Goal: Check status: Check status

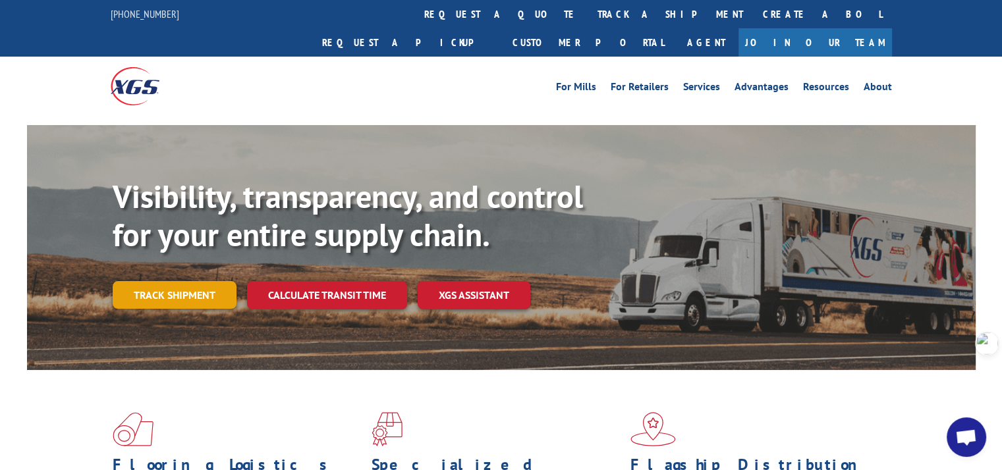
click at [175, 281] on link "Track shipment" at bounding box center [175, 295] width 124 height 28
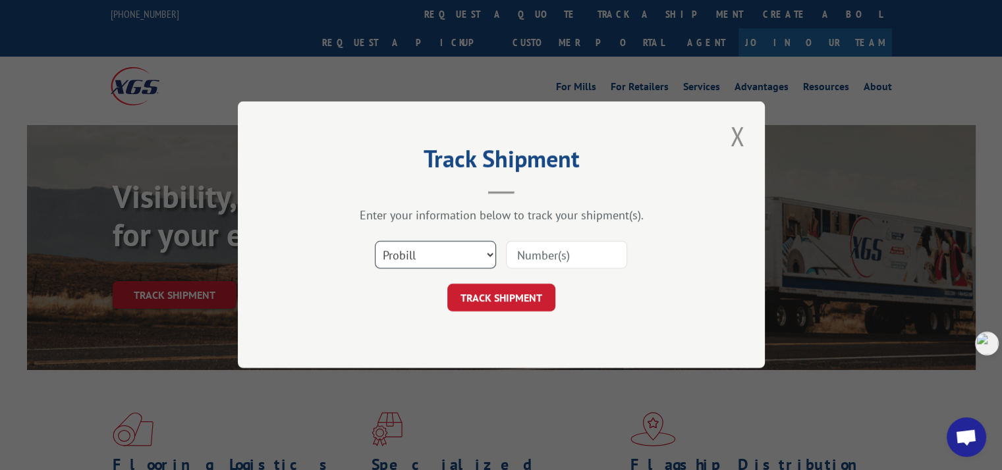
click at [405, 257] on select "Select category... Probill BOL PO" at bounding box center [435, 256] width 121 height 28
select select "po"
click at [375, 242] on select "Select category... Probill BOL PO" at bounding box center [435, 256] width 121 height 28
click at [551, 258] on input at bounding box center [566, 256] width 121 height 28
paste input "294049123"
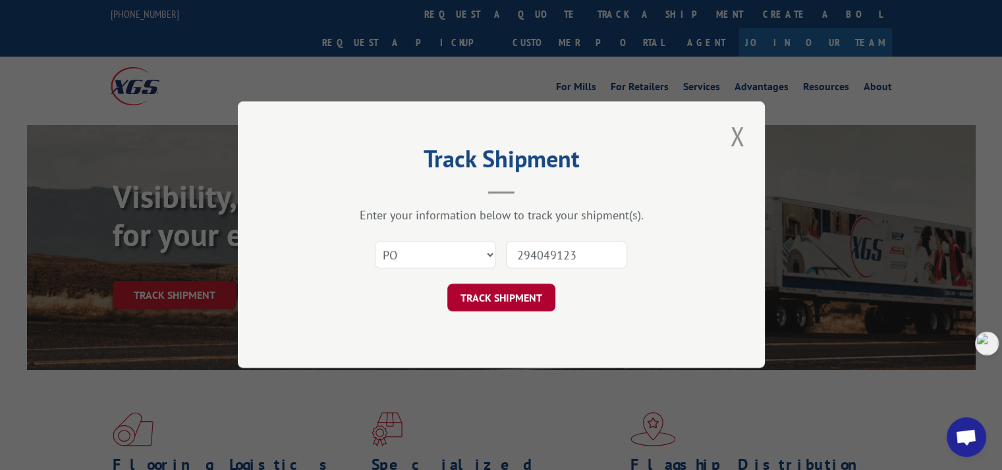
type input "294049123"
click at [494, 304] on button "TRACK SHIPMENT" at bounding box center [501, 299] width 108 height 28
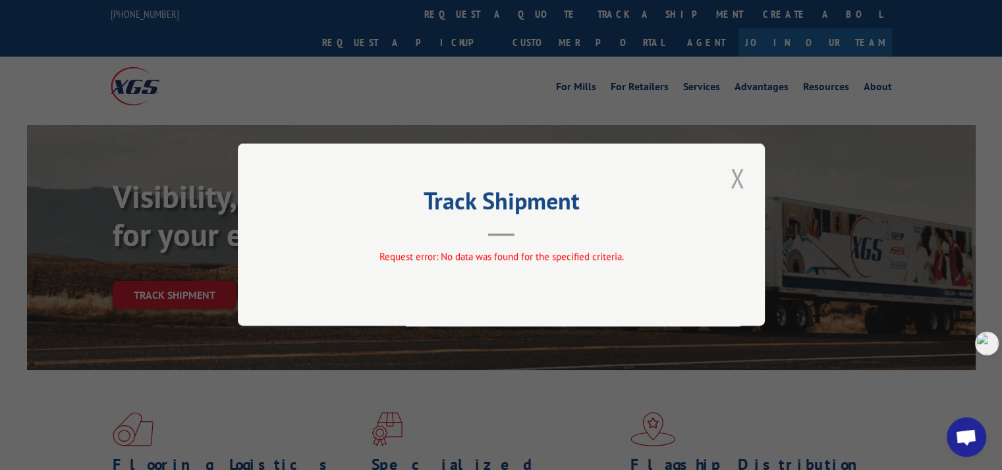
click at [735, 178] on button "Close modal" at bounding box center [737, 178] width 22 height 36
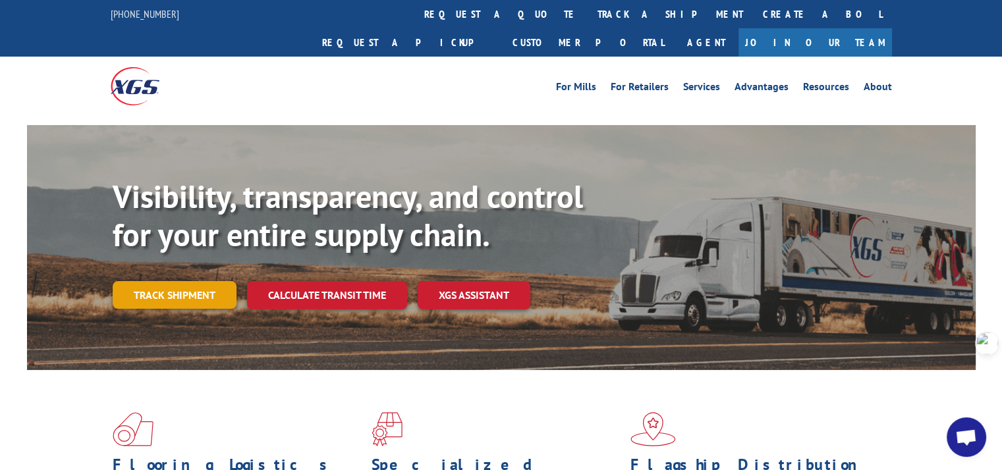
click at [184, 281] on link "Track shipment" at bounding box center [175, 295] width 124 height 28
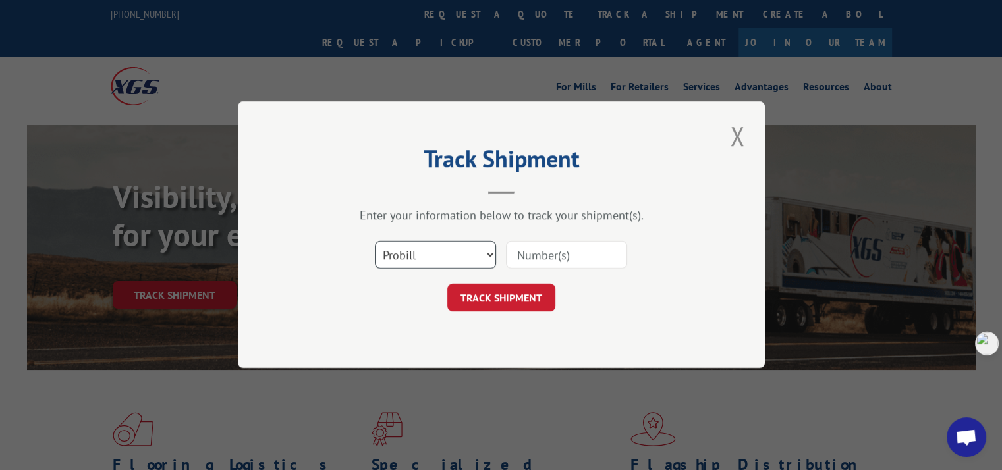
click at [378, 258] on select "Select category... Probill BOL PO" at bounding box center [435, 256] width 121 height 28
select select "po"
click at [375, 242] on select "Select category... Probill BOL PO" at bounding box center [435, 256] width 121 height 28
click at [569, 250] on input at bounding box center [566, 256] width 121 height 28
paste input "294010002"
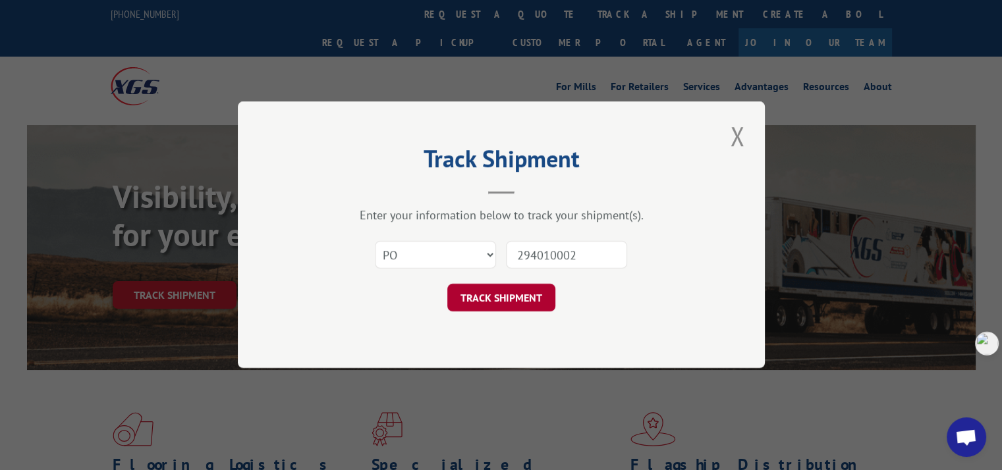
type input "294010002"
click at [522, 291] on button "TRACK SHIPMENT" at bounding box center [501, 299] width 108 height 28
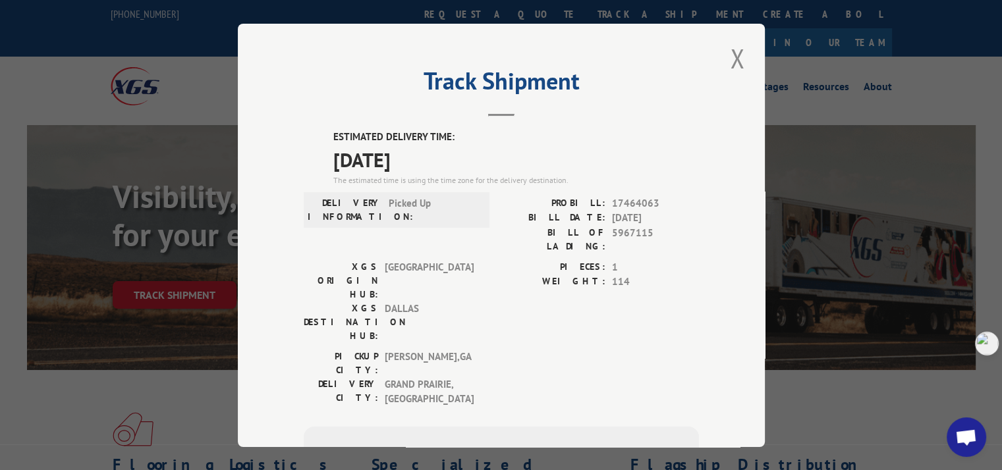
drag, startPoint x: 324, startPoint y: 134, endPoint x: 432, endPoint y: 152, distance: 109.6
click at [432, 152] on div "ESTIMATED DELIVERY TIME: [DATE] The estimated time is using the time zone for t…" at bounding box center [501, 368] width 395 height 476
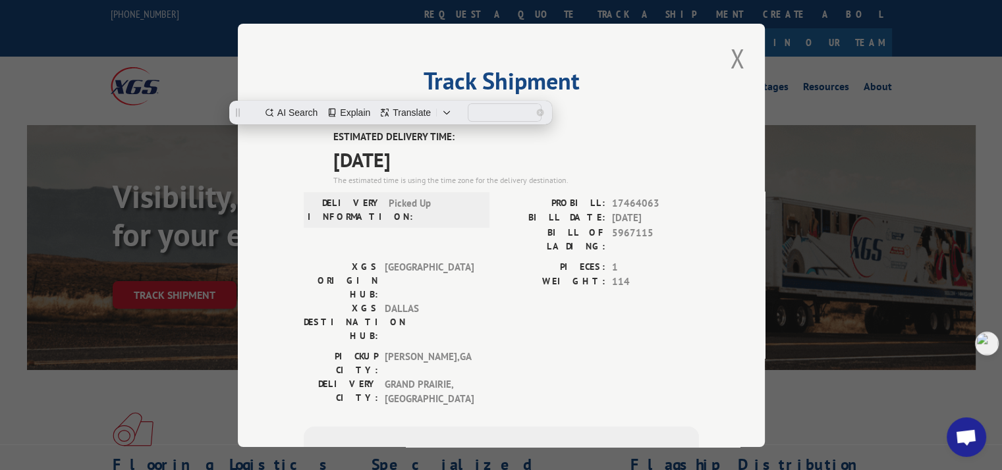
copy div "ESTIMATED DELIVERY TIME: [DATE]"
click at [735, 60] on button "Close modal" at bounding box center [737, 58] width 22 height 36
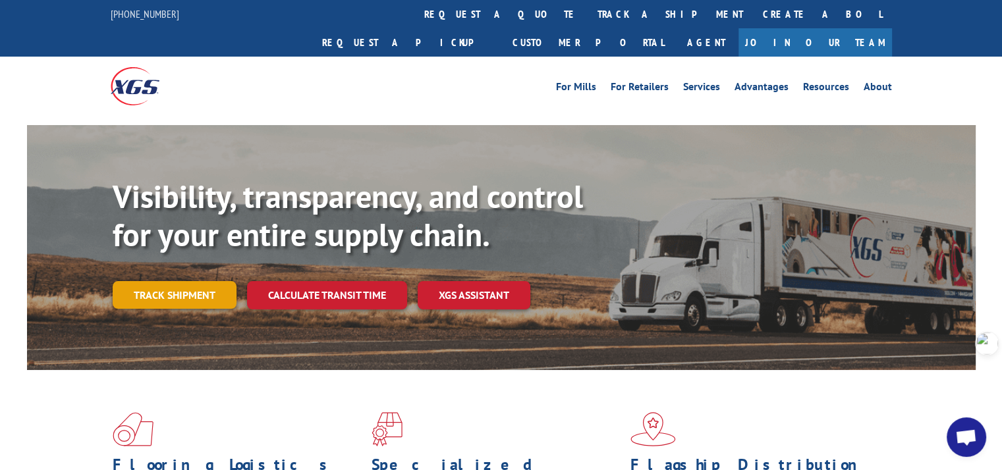
click at [196, 281] on link "Track shipment" at bounding box center [175, 295] width 124 height 28
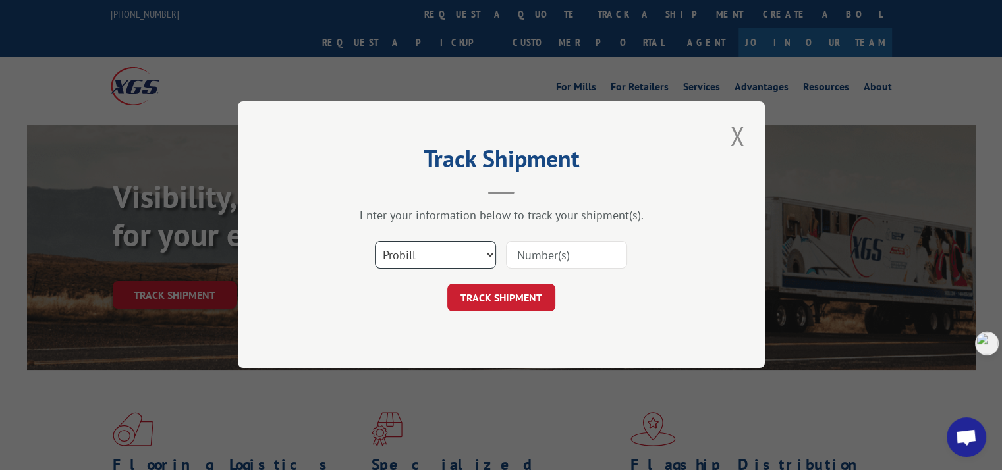
click at [416, 258] on select "Select category... Probill BOL PO" at bounding box center [435, 256] width 121 height 28
select select "po"
click at [375, 242] on select "Select category... Probill BOL PO" at bounding box center [435, 256] width 121 height 28
click at [538, 258] on input at bounding box center [566, 256] width 121 height 28
paste input "293806257"
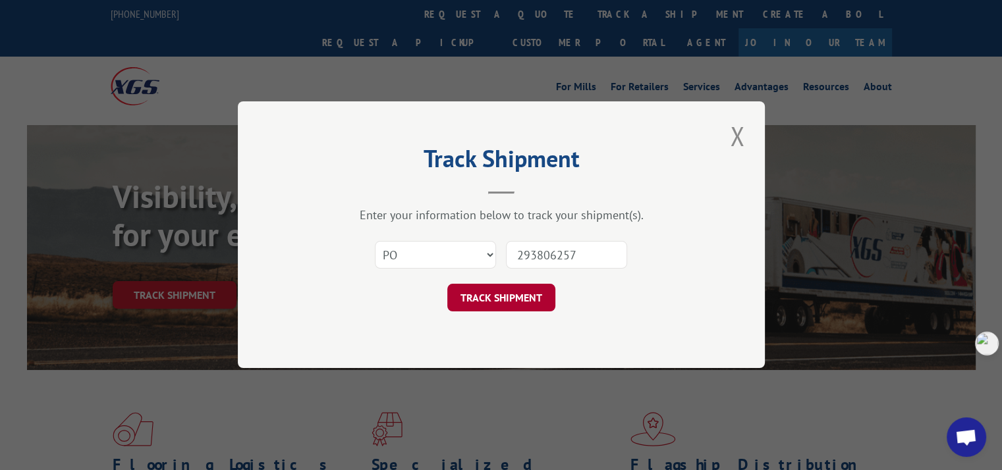
type input "293806257"
click at [527, 294] on button "TRACK SHIPMENT" at bounding box center [501, 299] width 108 height 28
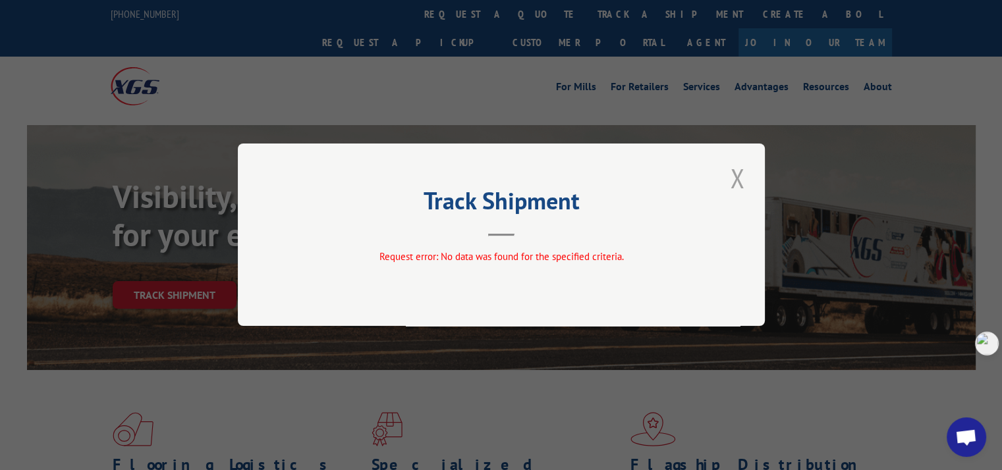
click at [741, 177] on button "Close modal" at bounding box center [737, 178] width 22 height 36
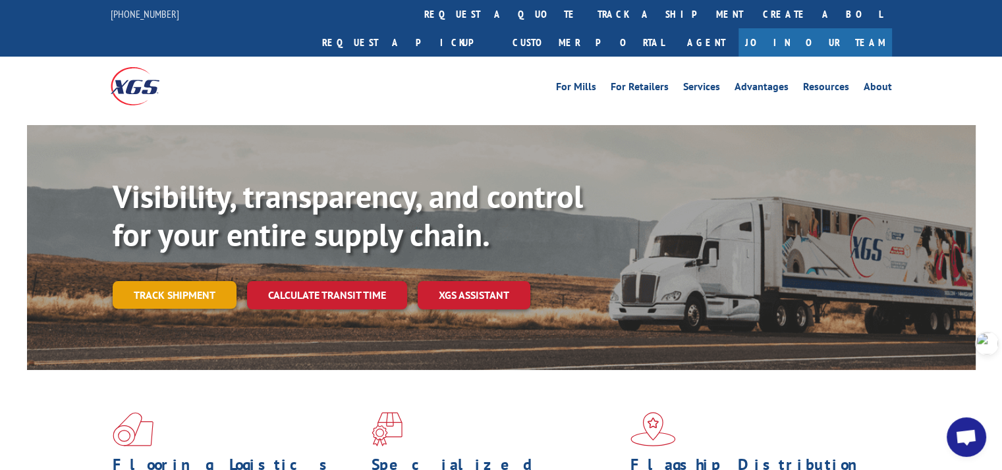
click at [164, 281] on link "Track shipment" at bounding box center [175, 295] width 124 height 28
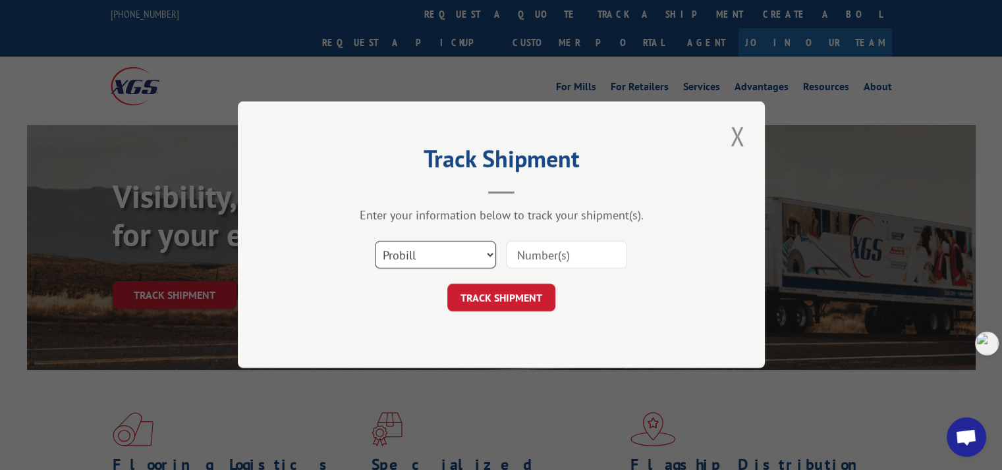
click at [404, 256] on select "Select category... Probill BOL PO" at bounding box center [435, 256] width 121 height 28
select select "po"
click at [375, 242] on select "Select category... Probill BOL PO" at bounding box center [435, 256] width 121 height 28
click at [567, 255] on input at bounding box center [566, 256] width 121 height 28
paste input "293801577"
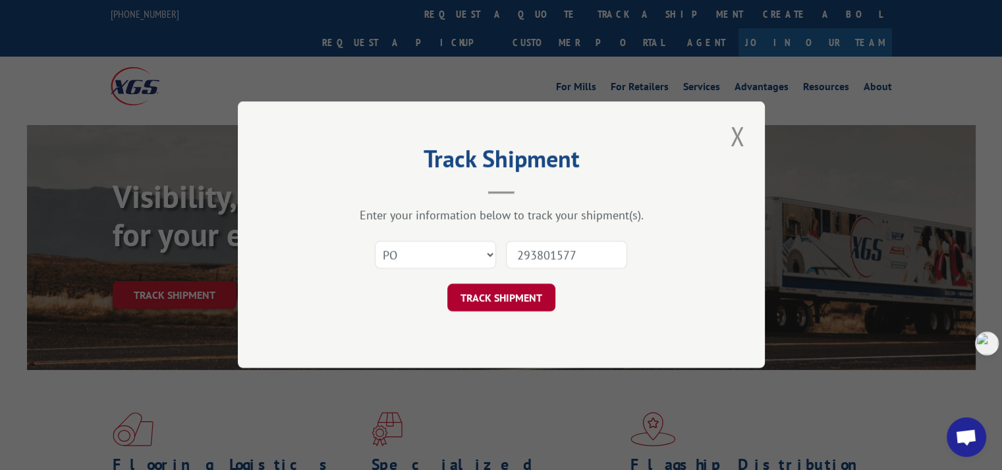
type input "293801577"
click at [516, 293] on button "TRACK SHIPMENT" at bounding box center [501, 299] width 108 height 28
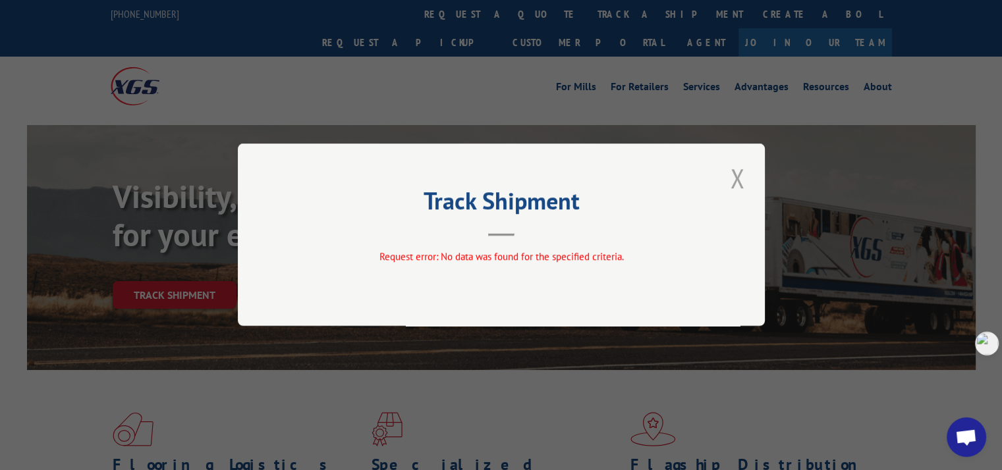
click at [733, 177] on button "Close modal" at bounding box center [737, 178] width 22 height 36
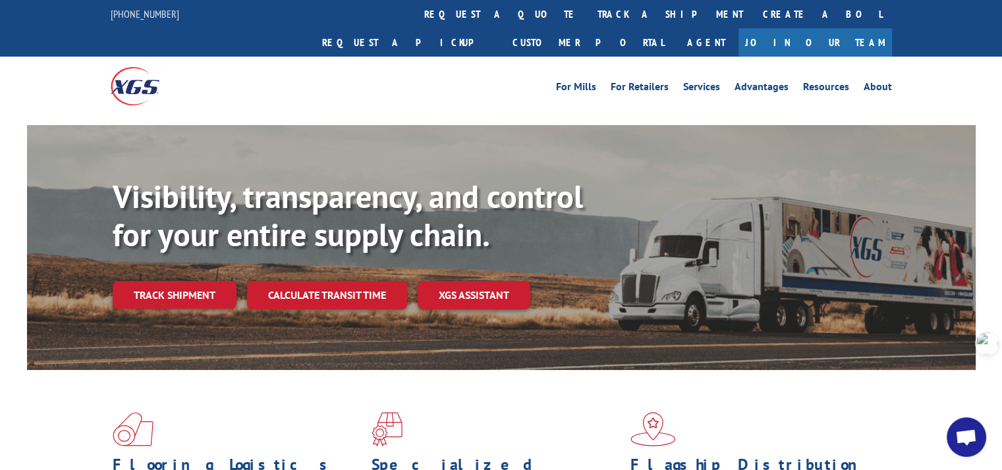
click at [151, 281] on link "Track shipment" at bounding box center [175, 295] width 124 height 28
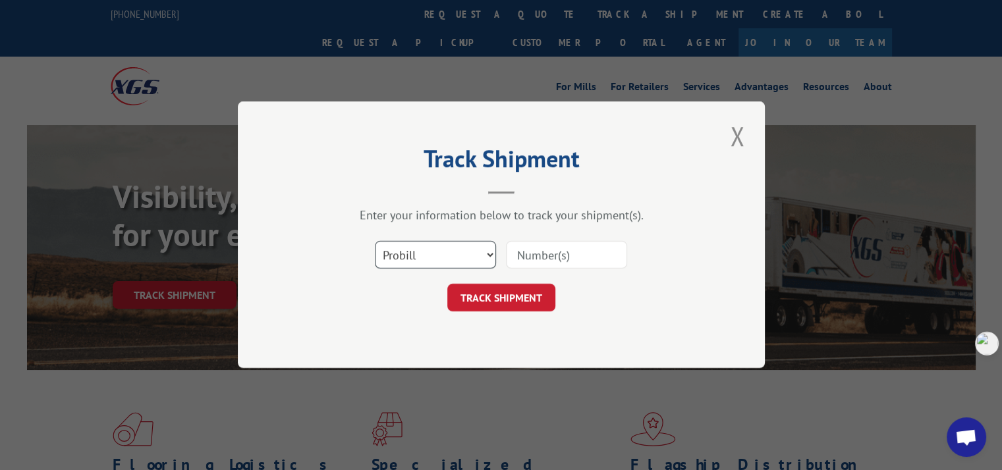
click at [434, 252] on select "Select category... Probill BOL PO" at bounding box center [435, 256] width 121 height 28
select select "bol"
click at [375, 242] on select "Select category... Probill BOL PO" at bounding box center [435, 256] width 121 height 28
click at [532, 258] on input at bounding box center [566, 256] width 121 height 28
paste input "250503"
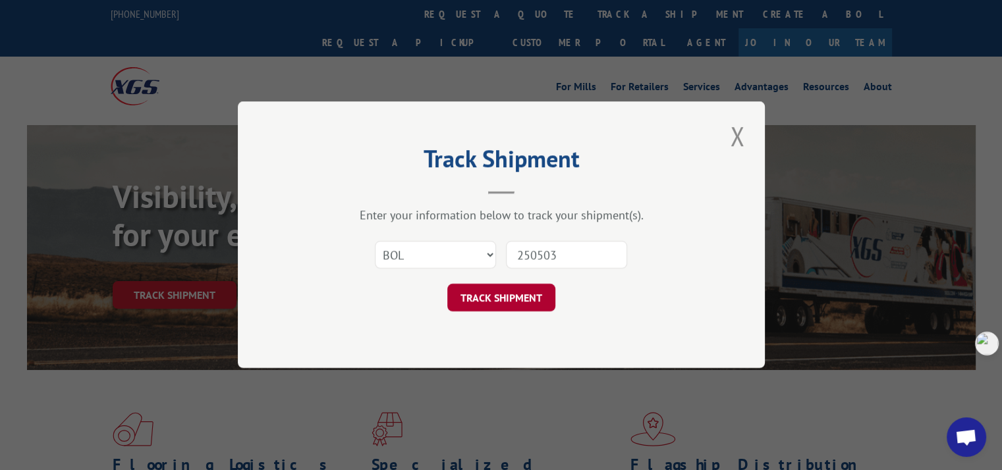
type input "250503"
click at [515, 297] on button "TRACK SHIPMENT" at bounding box center [501, 299] width 108 height 28
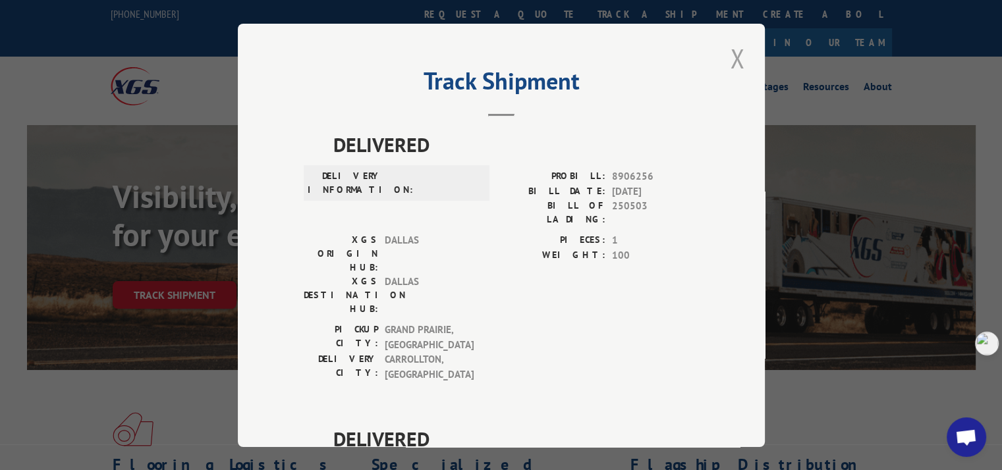
click at [730, 52] on button "Close modal" at bounding box center [737, 58] width 22 height 36
